Goal: Information Seeking & Learning: Check status

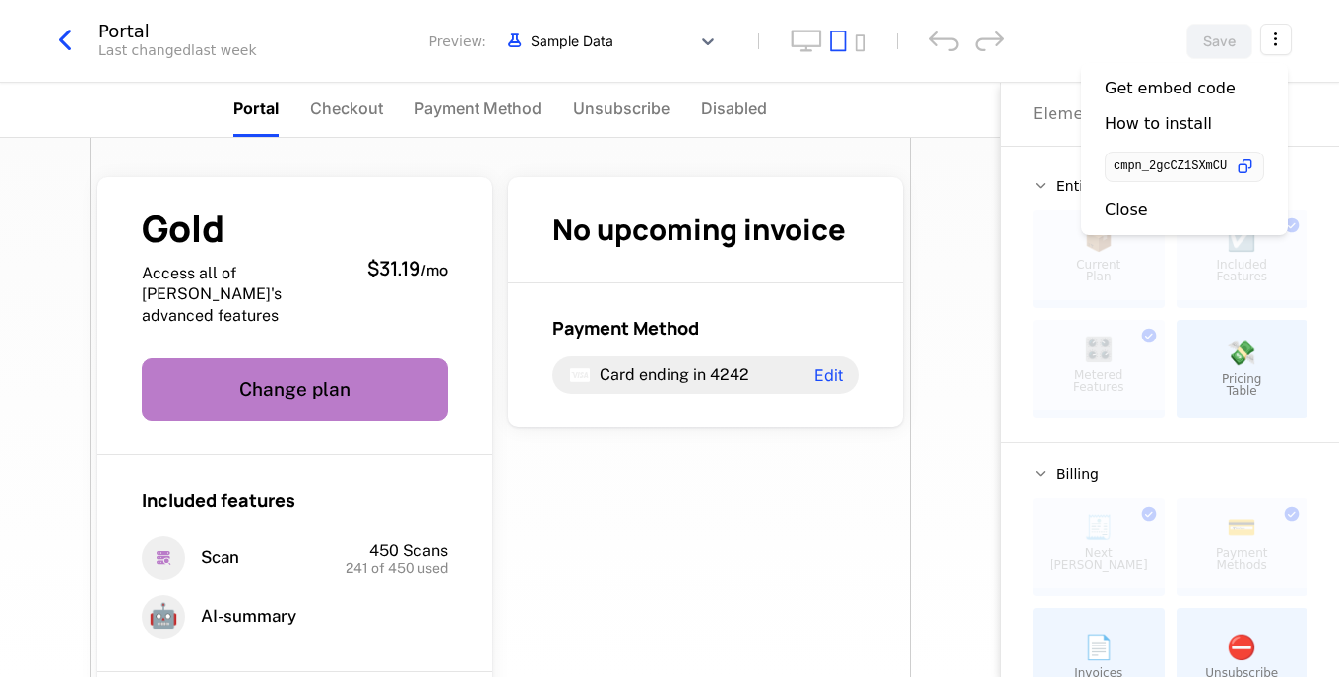
click at [551, 155] on div "Gold Access all of Ledgerly's advanced features $31.19 / mo Change plan Include…" at bounding box center [500, 603] width 821 height 931
click at [60, 29] on icon "button" at bounding box center [64, 40] width 35 height 35
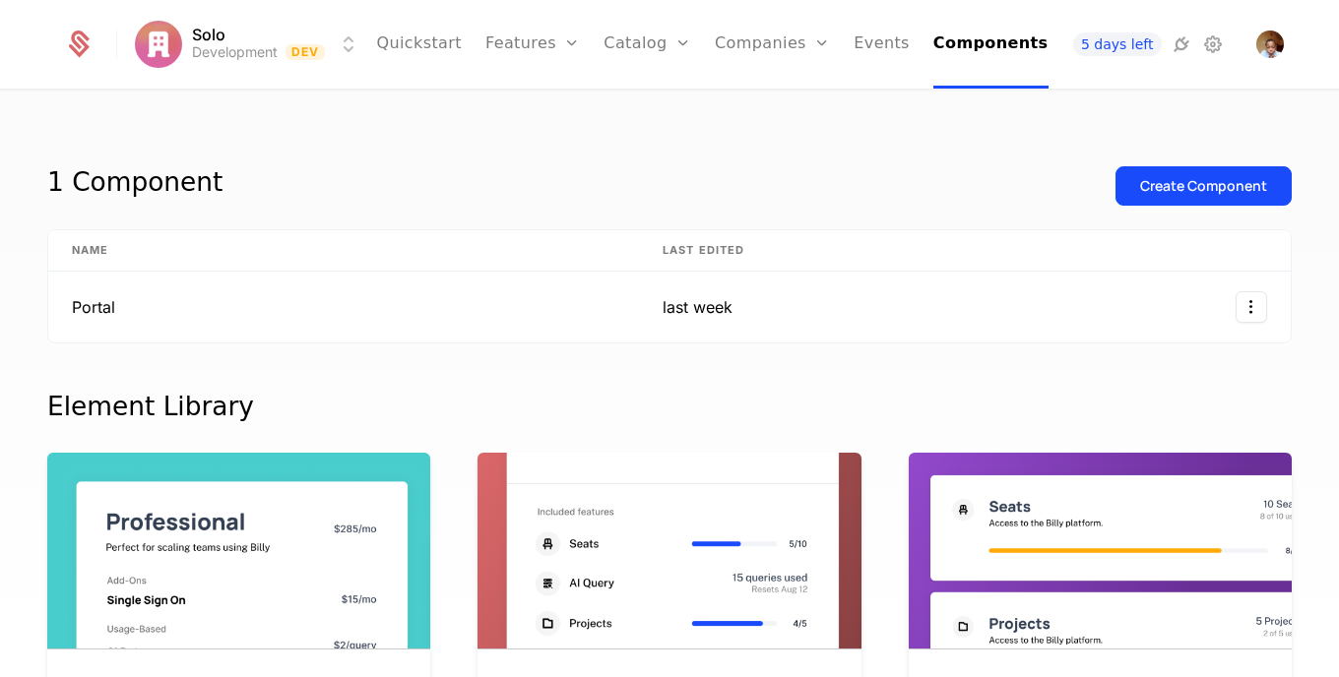
click at [869, 51] on link "Events" at bounding box center [881, 44] width 56 height 89
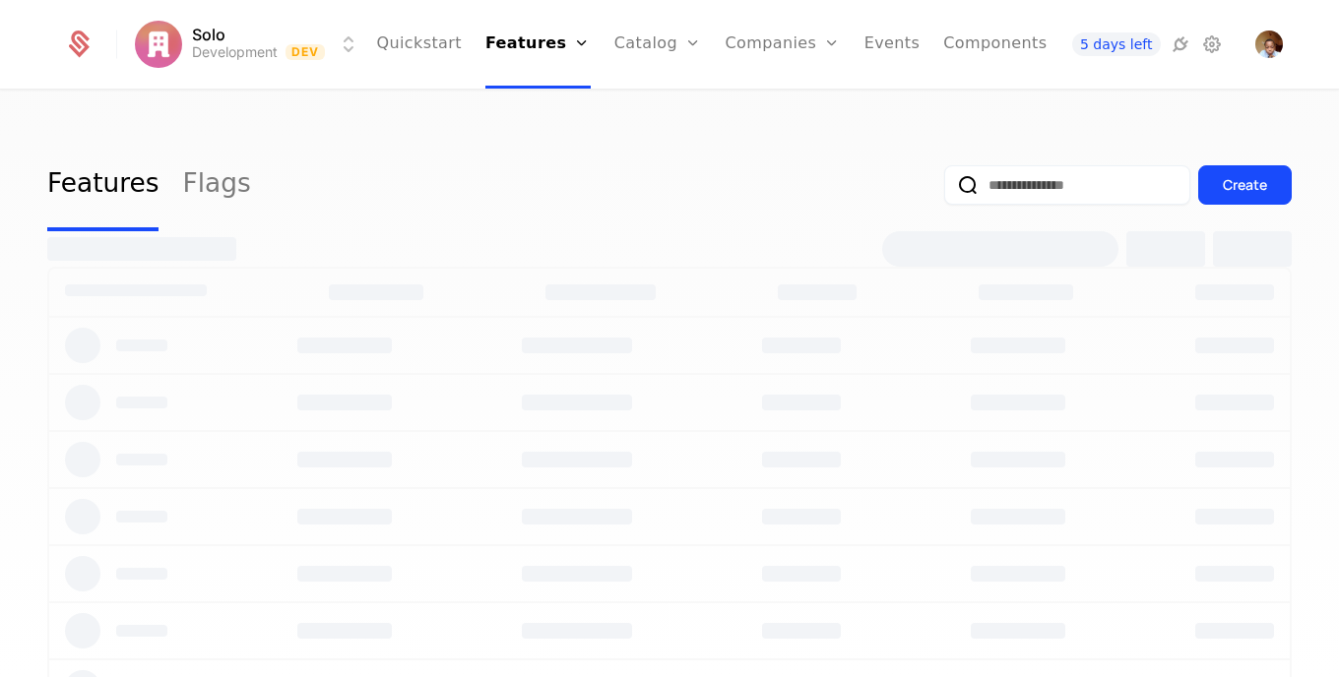
click at [864, 38] on link "Events" at bounding box center [892, 44] width 56 height 89
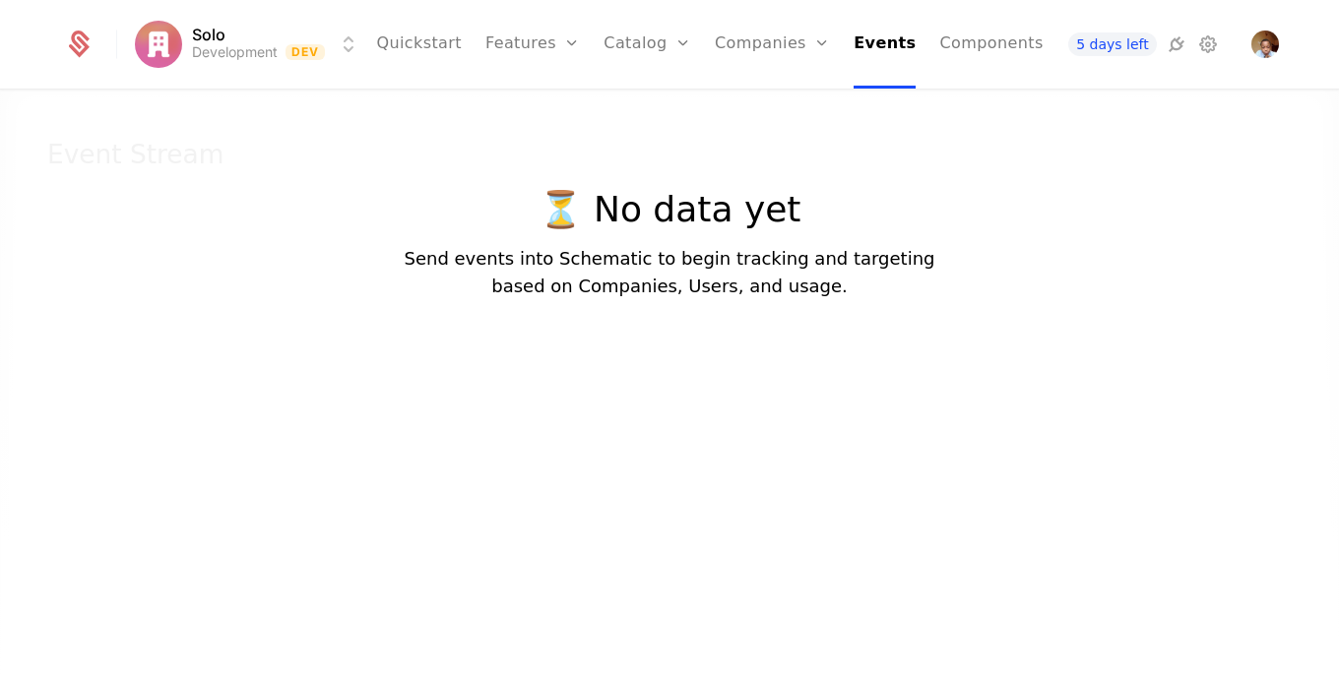
click at [698, 209] on p "⏳ No data yet" at bounding box center [669, 209] width 531 height 39
click at [698, 156] on div "⏳ No data yet Send events into Schematic to begin tracking and targeting based …" at bounding box center [669, 190] width 531 height 221
